Goal: Task Accomplishment & Management: Complete application form

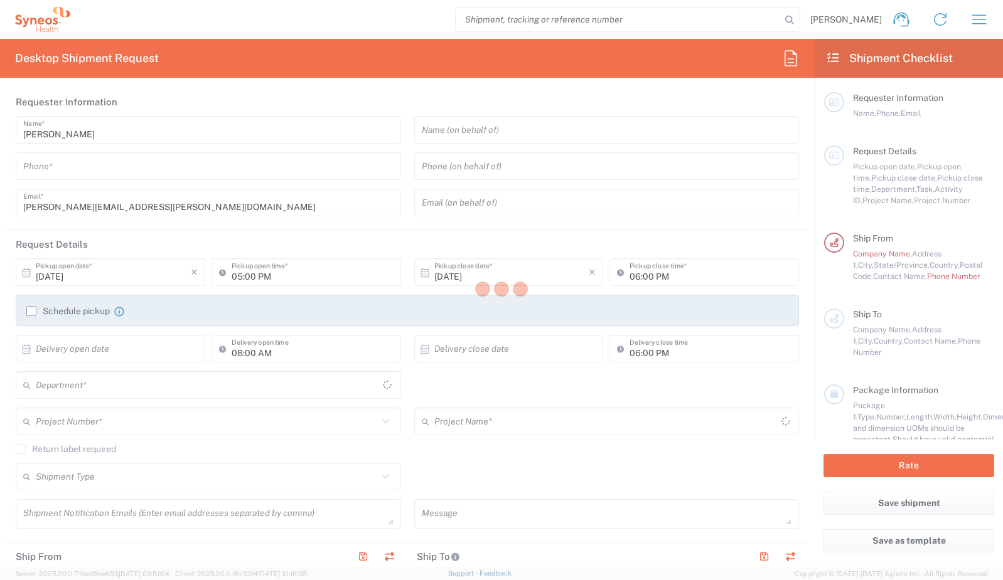
type input "[US_STATE]"
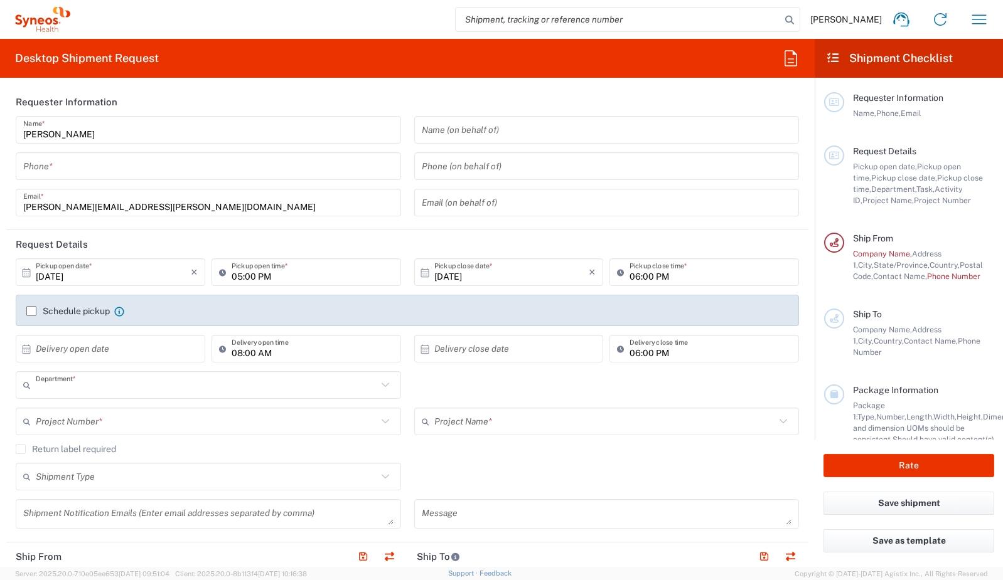
type input "6177"
type input "[GEOGRAPHIC_DATA]"
type input "Syneos Health Communications-[GEOGRAPHIC_DATA] [GEOGRAPHIC_DATA]"
click at [205, 170] on input "tel" at bounding box center [208, 167] width 370 height 22
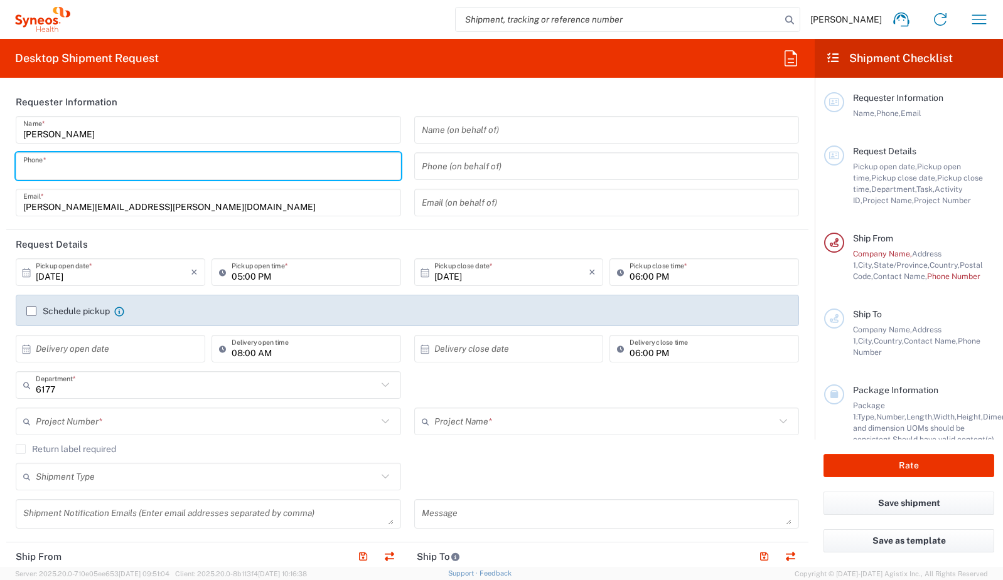
type input "6142642444"
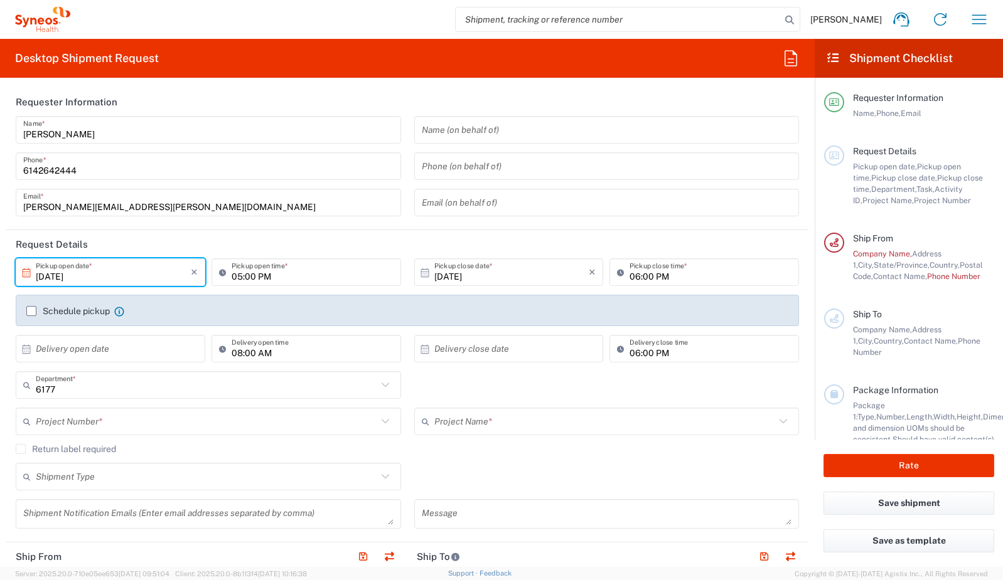
click at [171, 274] on input "[DATE]" at bounding box center [113, 273] width 155 height 22
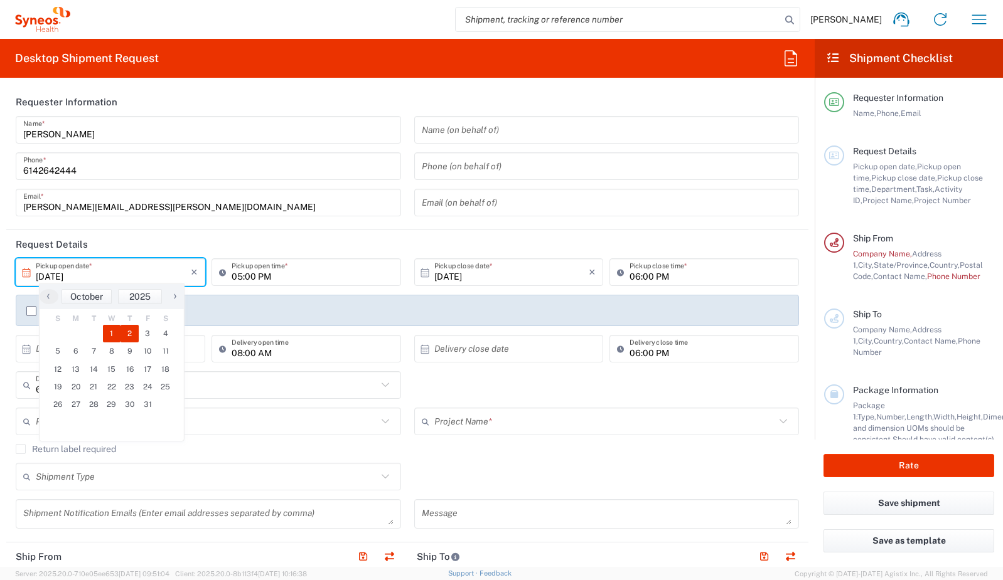
click at [131, 332] on span "2" at bounding box center [129, 334] width 18 height 18
type input "[DATE]"
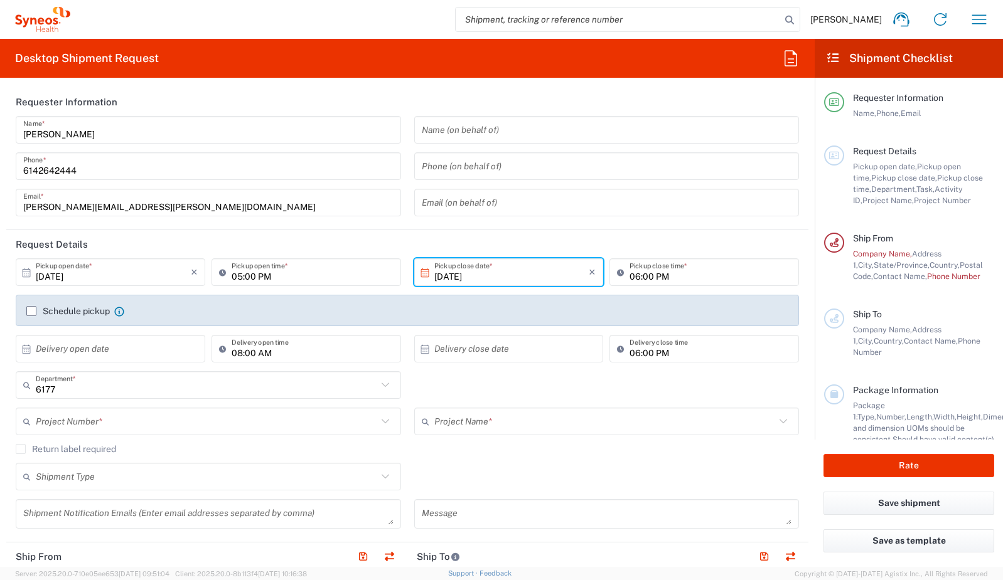
click at [295, 277] on input "05:00 PM" at bounding box center [313, 273] width 162 height 22
click at [280, 277] on input "8:00 PM" at bounding box center [313, 273] width 162 height 22
type input "08:00 AM"
click at [140, 350] on input "text" at bounding box center [113, 349] width 155 height 22
